Goal: Task Accomplishment & Management: Manage account settings

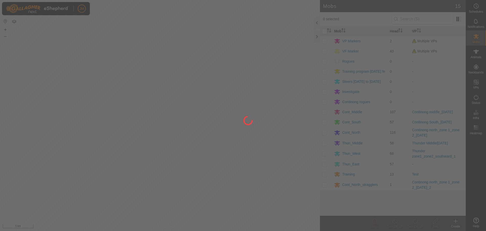
drag, startPoint x: 0, startPoint y: 0, endPoint x: 317, endPoint y: 36, distance: 319.2
click at [317, 36] on div at bounding box center [243, 115] width 486 height 231
click at [317, 37] on div at bounding box center [243, 115] width 486 height 231
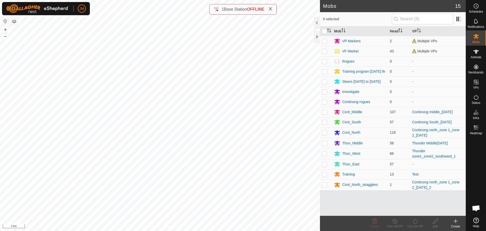
click at [271, 9] on icon at bounding box center [271, 9] width 4 height 4
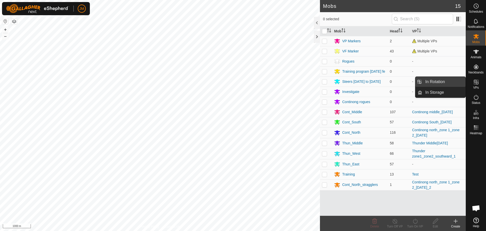
click at [444, 84] on link "In Rotation" at bounding box center [444, 82] width 43 height 10
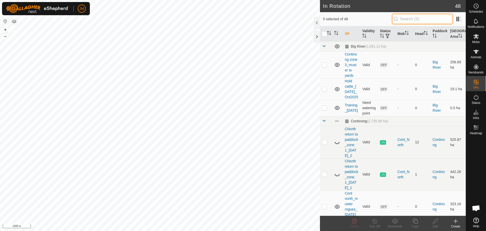
click at [409, 18] on input "text" at bounding box center [422, 19] width 61 height 11
click at [408, 19] on input "text" at bounding box center [422, 19] width 61 height 11
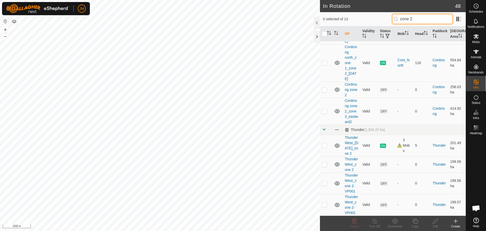
scroll to position [264, 0]
type input "zone 2"
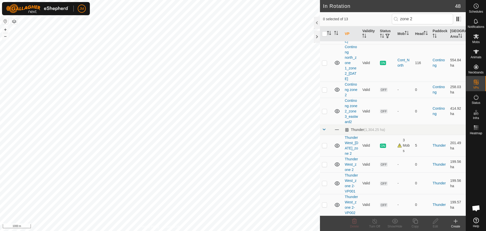
scroll to position [264, 0]
drag, startPoint x: 356, startPoint y: 138, endPoint x: 342, endPoint y: 111, distance: 29.9
click at [342, 135] on tr "Thunder West_[DATE]_zone 2 Valid ON 3 Mobs 5 Thunder 201.49 ha" at bounding box center [393, 146] width 146 height 22
copy link "Thunder West_[DATE]_zone 2"
click at [349, 136] on link "Thunder West_[DATE]_zone 2" at bounding box center [351, 146] width 13 height 20
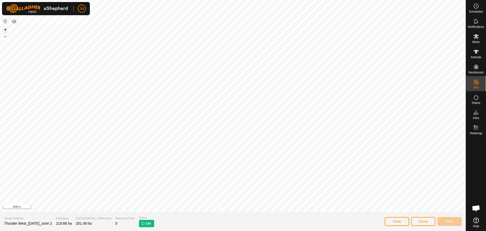
click at [6, 30] on button "+" at bounding box center [5, 30] width 6 height 6
click at [423, 221] on span "Close" at bounding box center [424, 221] width 10 height 4
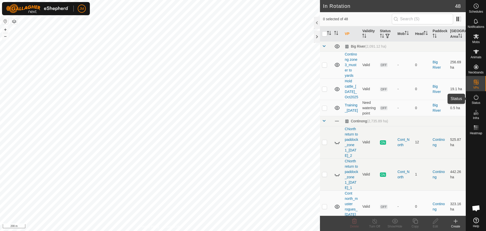
click at [477, 98] on icon at bounding box center [477, 97] width 6 height 6
click at [474, 100] on icon at bounding box center [477, 97] width 6 height 6
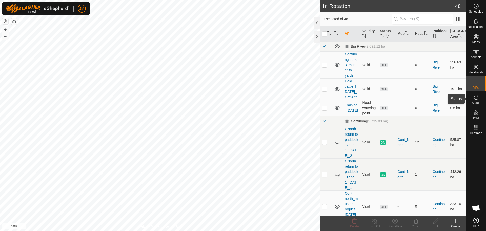
click at [474, 100] on icon at bounding box center [477, 97] width 6 height 6
click at [480, 97] on es-activation-svg-icon at bounding box center [476, 97] width 9 height 8
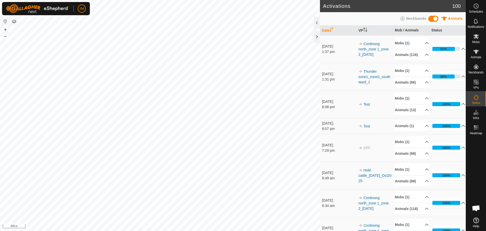
click at [480, 97] on es-activation-svg-icon at bounding box center [476, 97] width 9 height 8
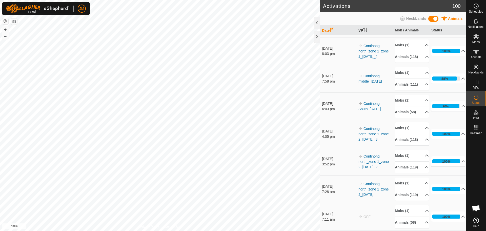
scroll to position [1190, 0]
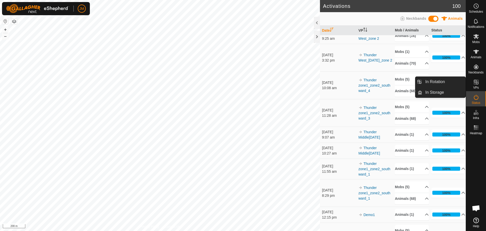
click at [475, 84] on icon at bounding box center [477, 82] width 6 height 6
click at [446, 84] on link "In Rotation" at bounding box center [444, 82] width 43 height 10
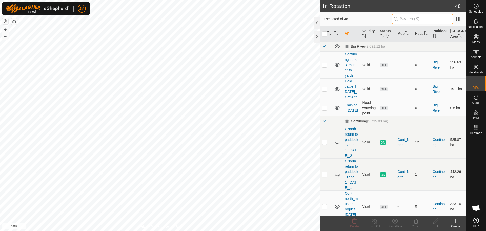
click at [416, 20] on input "text" at bounding box center [422, 19] width 61 height 11
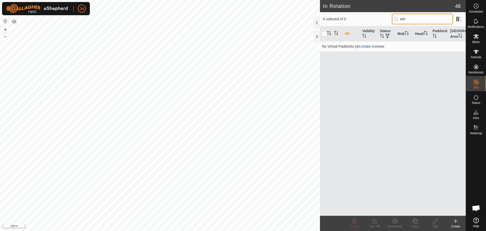
type input "w"
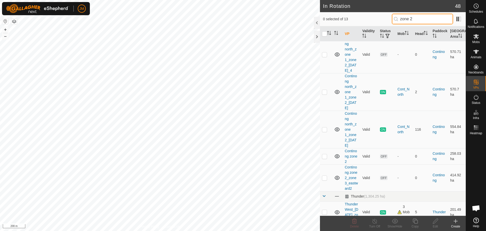
scroll to position [264, 0]
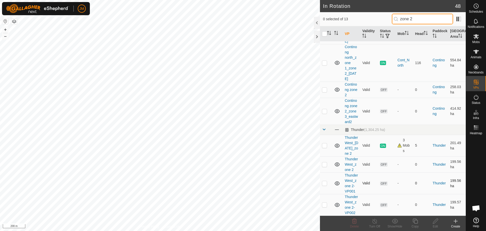
type input "zone 2"
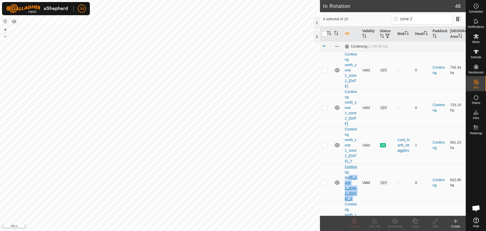
drag, startPoint x: 360, startPoint y: 185, endPoint x: 349, endPoint y: 182, distance: 11.9
click at [400, 176] on td "-" at bounding box center [404, 182] width 17 height 37
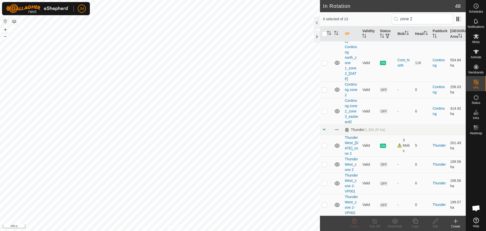
scroll to position [264, 0]
drag, startPoint x: 342, startPoint y: 110, endPoint x: 354, endPoint y: 138, distance: 30.7
click at [354, 138] on tr "Thunder West_[DATE]_zone 2 Valid ON 3 Mobs 5 Thunder 201.49 ha" at bounding box center [393, 146] width 146 height 22
copy link "Thunder West_[DATE]_zone 2"
drag, startPoint x: 360, startPoint y: 159, endPoint x: 345, endPoint y: 143, distance: 21.7
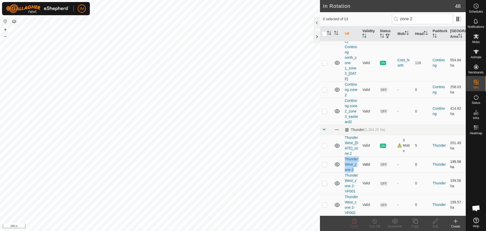
click at [345, 156] on td "Thunder West_zone 2" at bounding box center [351, 164] width 17 height 16
copy link "Thunder West_zone 2"
click at [353, 157] on link "Thunder West_zone 2" at bounding box center [351, 164] width 13 height 15
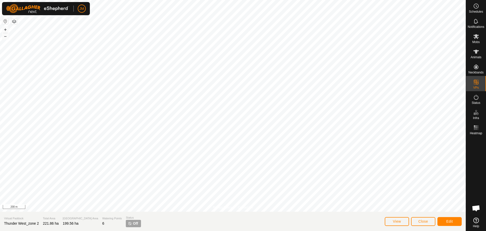
click at [27, 223] on span "Thunder West_zone 2" at bounding box center [21, 223] width 35 height 4
copy span "Thunder West_zone 2"
click at [420, 222] on span "Close" at bounding box center [424, 221] width 10 height 4
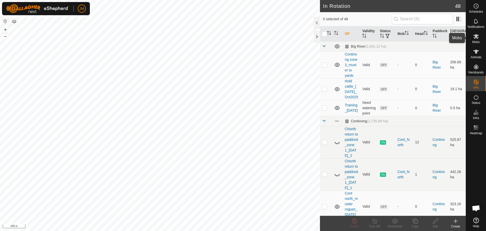
click at [478, 40] on es-mob-svg-icon at bounding box center [476, 36] width 9 height 8
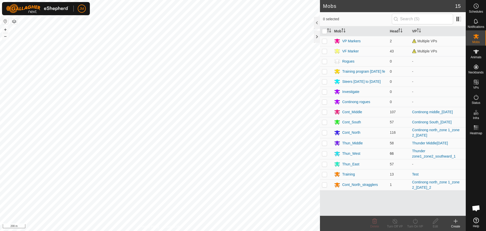
click at [325, 153] on p-checkbox at bounding box center [324, 154] width 5 height 4
checkbox input "true"
click at [417, 223] on icon at bounding box center [415, 221] width 5 height 5
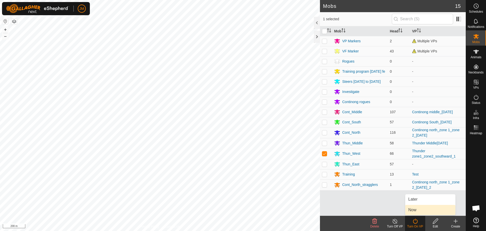
click at [423, 209] on link "Now" at bounding box center [431, 210] width 50 height 10
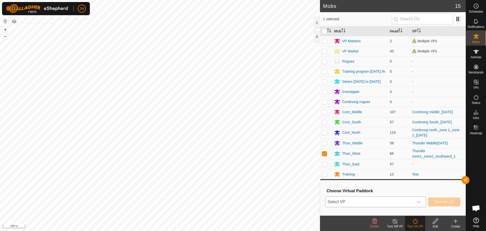
click at [374, 201] on span "Select VP" at bounding box center [370, 202] width 88 height 10
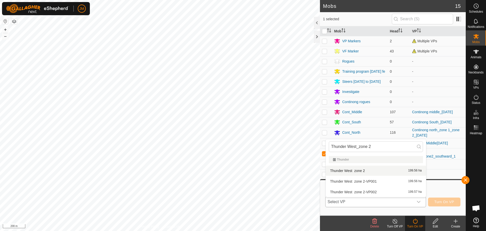
type input "Thunder West_zone 2"
click at [380, 170] on li "Thunder West_zone 2 199.56 ha" at bounding box center [376, 171] width 100 height 10
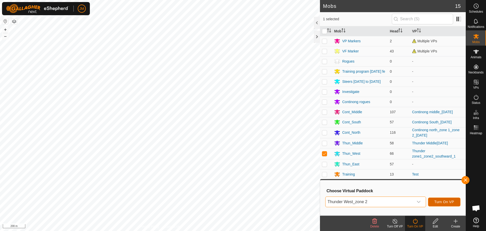
click at [448, 201] on span "Turn On VP" at bounding box center [445, 202] width 20 height 4
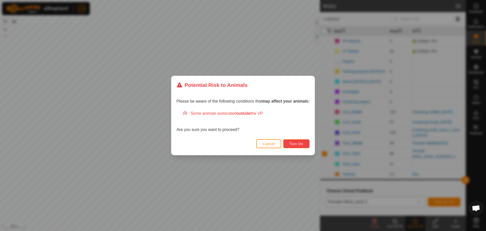
click at [299, 147] on button "Turn On" at bounding box center [297, 143] width 26 height 9
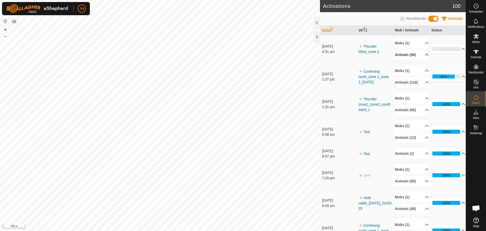
click at [419, 55] on p-accordion-header "Animals (66)" at bounding box center [412, 54] width 34 height 11
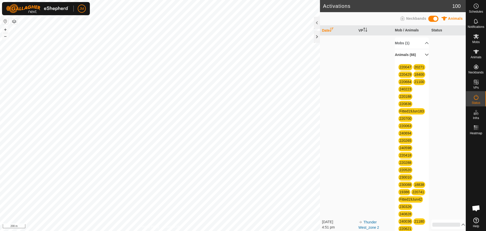
click at [422, 52] on p-accordion-header "Animals (66)" at bounding box center [412, 54] width 34 height 11
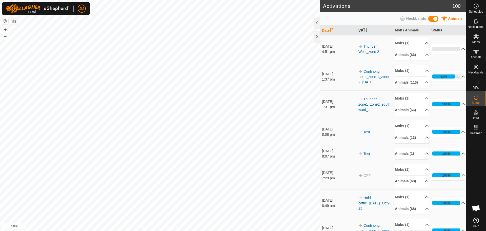
click at [462, 47] on icon at bounding box center [464, 49] width 4 height 4
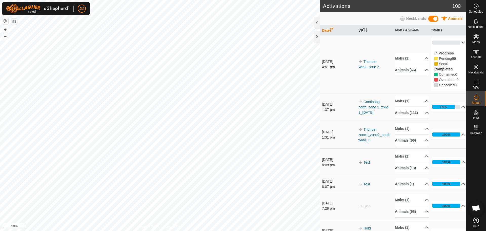
click at [451, 41] on p-accordion-header "0%" at bounding box center [449, 42] width 34 height 10
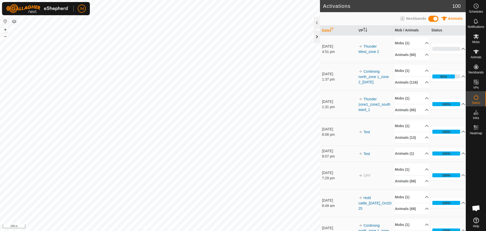
click at [316, 42] on div at bounding box center [317, 37] width 6 height 12
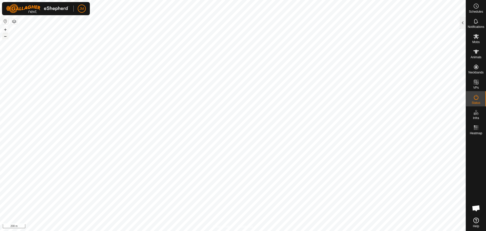
click at [5, 36] on button "–" at bounding box center [5, 36] width 6 height 6
click at [6, 31] on button "+" at bounding box center [5, 30] width 6 height 6
type input "20013"
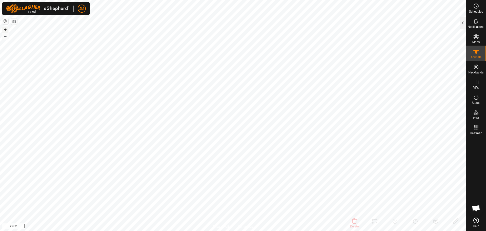
type input "-"
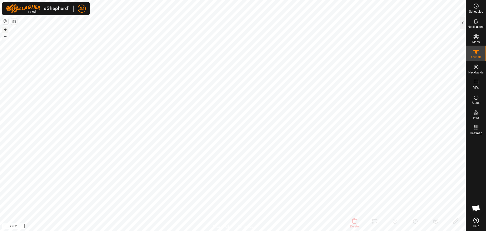
type input "-"
type input "220134"
type input "-"
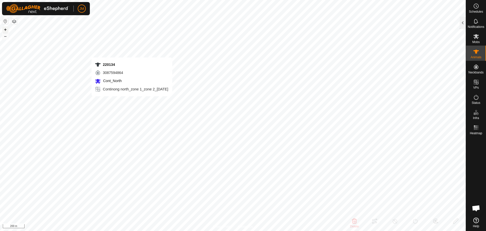
type input "-"
click at [464, 24] on div at bounding box center [463, 23] width 6 height 12
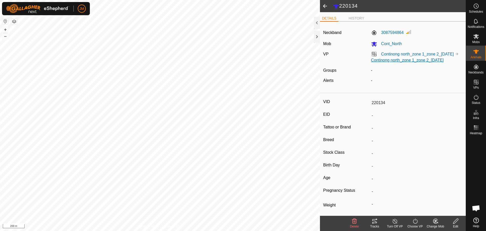
click at [421, 60] on link "Continong north_zone 1_zone 2_[DATE]" at bounding box center [407, 60] width 73 height 4
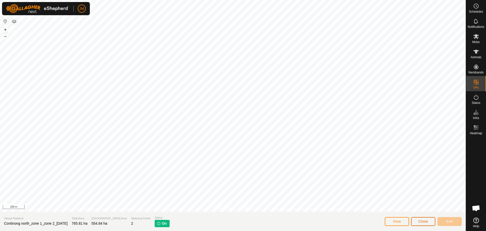
click at [421, 220] on span "Close" at bounding box center [424, 221] width 10 height 4
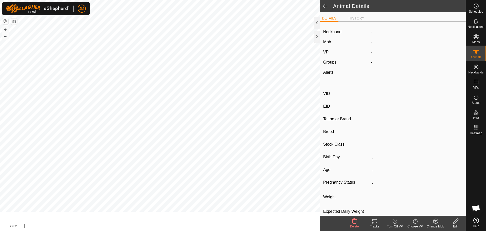
type input "220134"
type input "-"
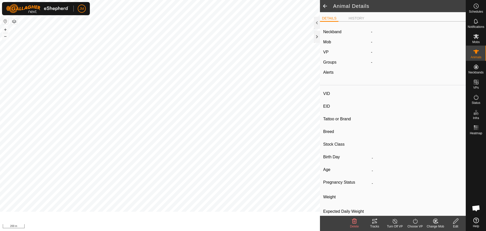
type input "-"
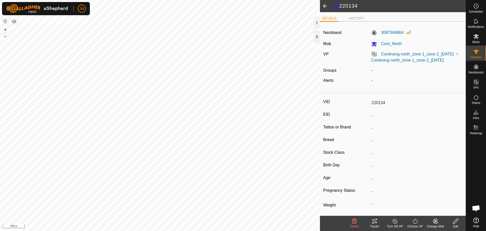
click at [319, 36] on div at bounding box center [317, 37] width 6 height 12
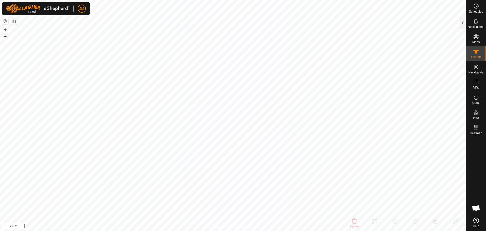
click at [7, 36] on button "–" at bounding box center [5, 36] width 6 height 6
type input "220745"
type input "-"
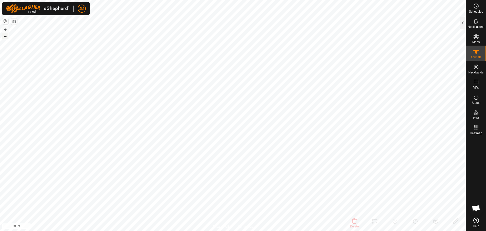
type input "-"
click at [465, 25] on div at bounding box center [463, 23] width 6 height 12
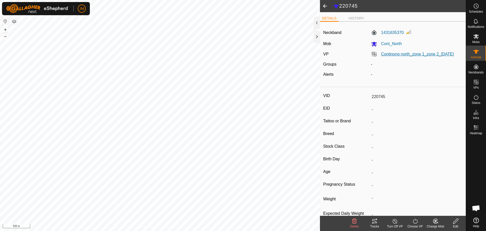
click at [399, 55] on link "Continong north_zone 1_zone 2_[DATE]" at bounding box center [418, 54] width 73 height 4
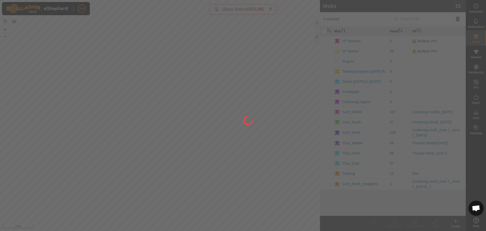
click at [317, 39] on div at bounding box center [243, 115] width 486 height 231
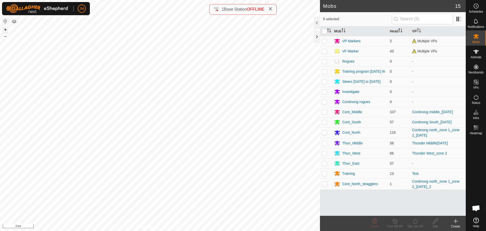
click at [7, 29] on button "+" at bounding box center [5, 30] width 6 height 6
click at [317, 37] on div at bounding box center [317, 37] width 6 height 12
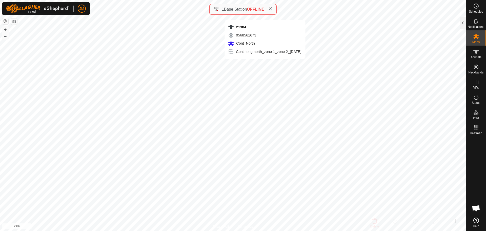
click at [273, 9] on icon at bounding box center [271, 9] width 4 height 4
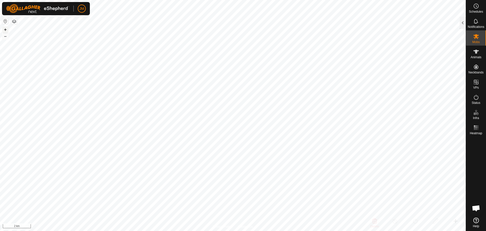
click at [5, 30] on button "+" at bounding box center [5, 30] width 6 height 6
type input "19336"
type input "-"
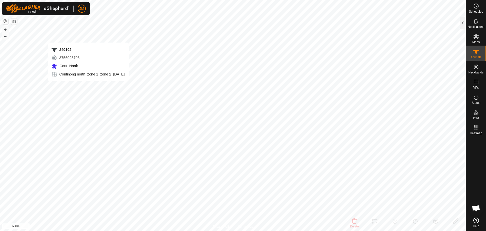
type input "-"
type input "19068"
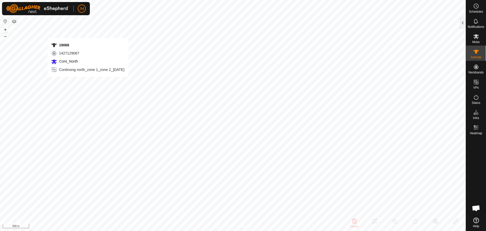
type input "-"
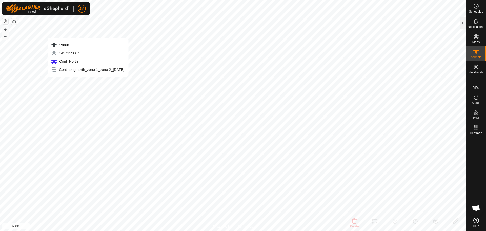
type input "-"
type input "220032"
type input "-"
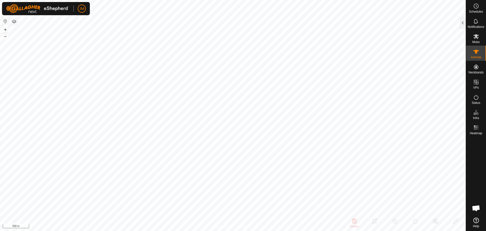
type input "-"
type input "220134"
type input "-"
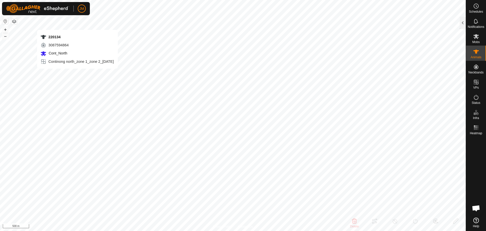
type input "-"
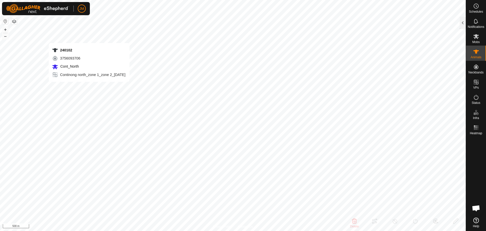
type input "240102"
type input "-"
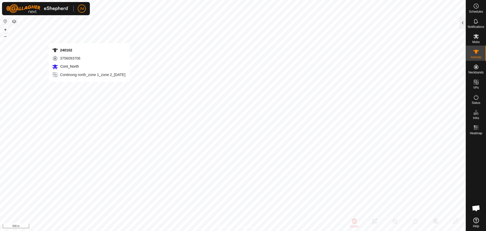
type input "-"
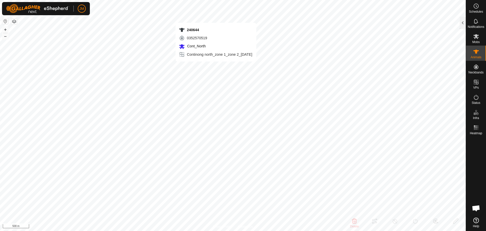
type input "240644"
type input "-"
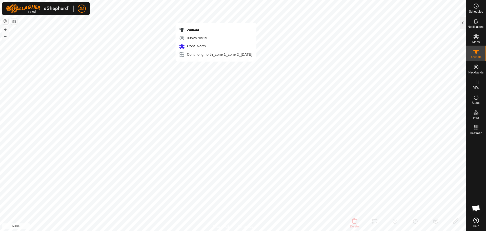
type input "-"
type input "21117"
type input "-"
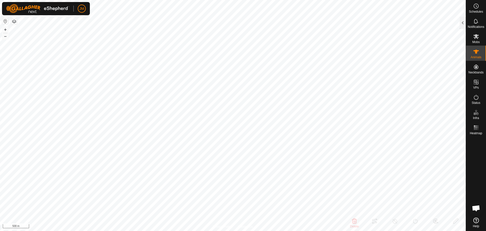
type input "-"
type input "240123"
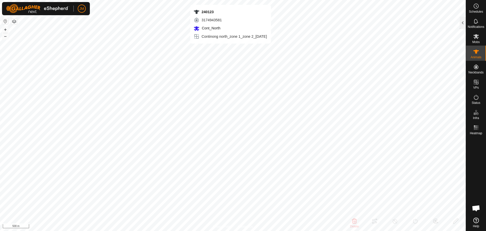
type input "-"
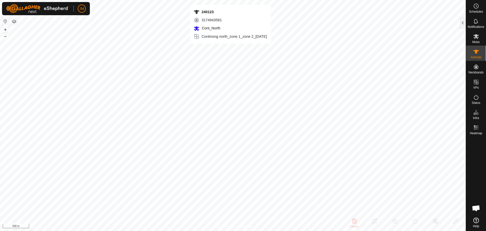
type input "-"
type input "21384"
type input "-"
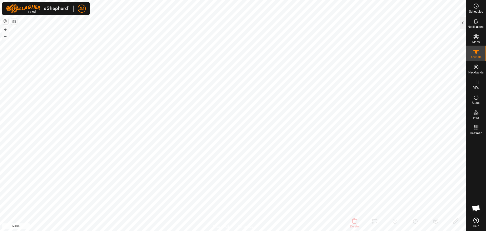
type input "-"
type input "240419"
type input "-"
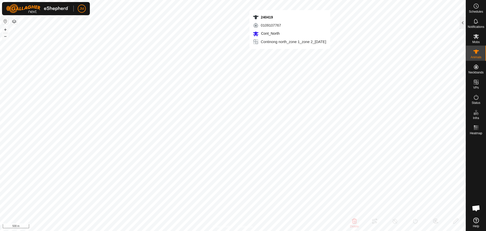
type input "-"
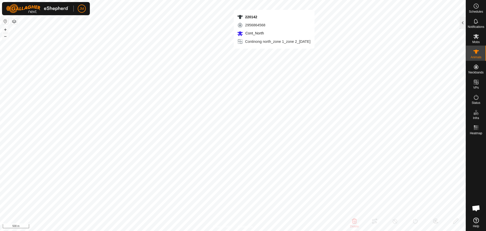
type input "220142"
type input "-"
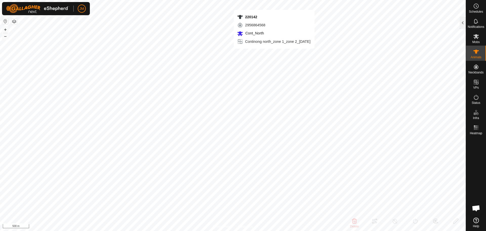
type input "-"
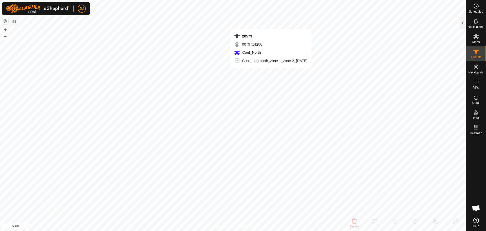
type input "20573"
type input "-"
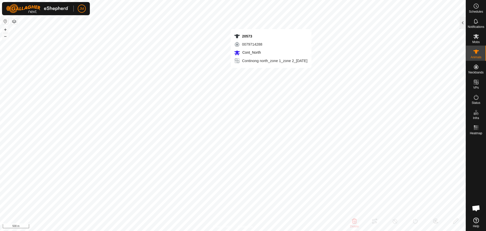
type input "-"
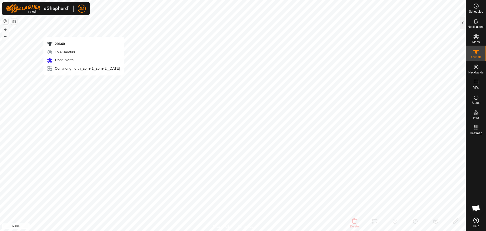
type input "20640"
type input "-"
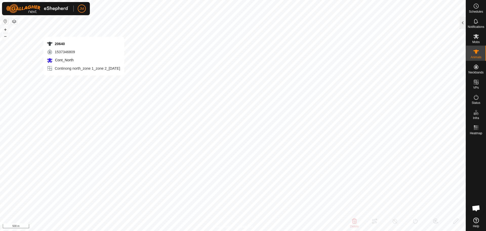
type input "-"
click at [5, 30] on button "+" at bounding box center [5, 30] width 6 height 6
type input "19330"
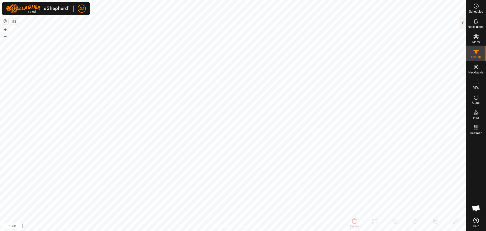
type input "-"
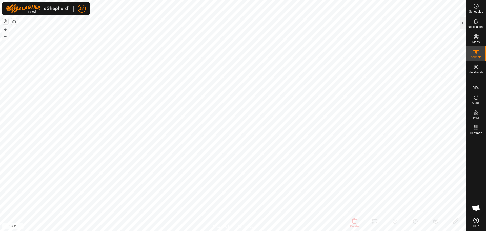
type input "-"
click at [462, 21] on div at bounding box center [463, 23] width 6 height 12
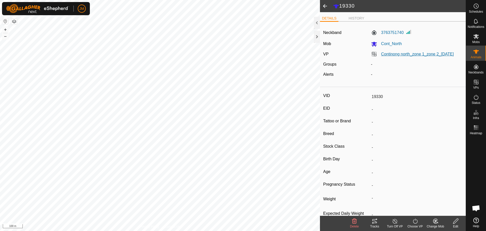
click at [388, 55] on link "Continong north_zone 1_zone 2_[DATE]" at bounding box center [418, 54] width 73 height 4
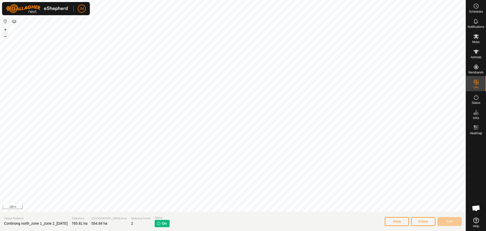
click at [5, 36] on button "–" at bounding box center [5, 36] width 6 height 6
click at [424, 223] on span "Close" at bounding box center [424, 221] width 10 height 4
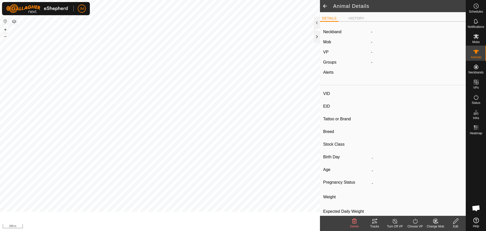
type input "19330"
type input "-"
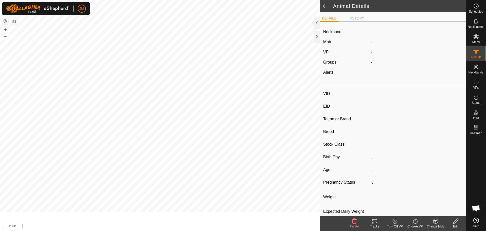
type input "-"
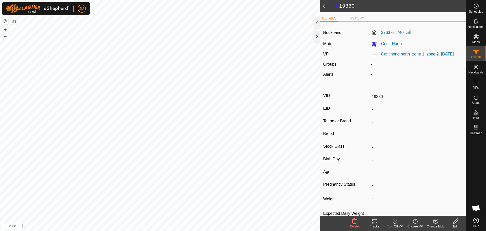
click at [318, 36] on div at bounding box center [317, 37] width 6 height 12
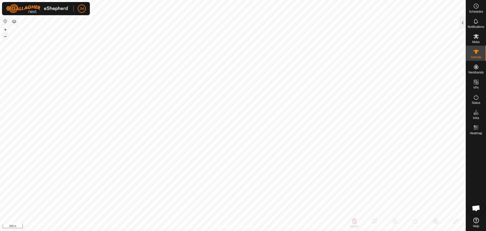
click at [6, 36] on button "–" at bounding box center [5, 36] width 6 height 6
click at [6, 30] on button "+" at bounding box center [5, 30] width 6 height 6
